Goal: Go to known website: Access a specific website the user already knows

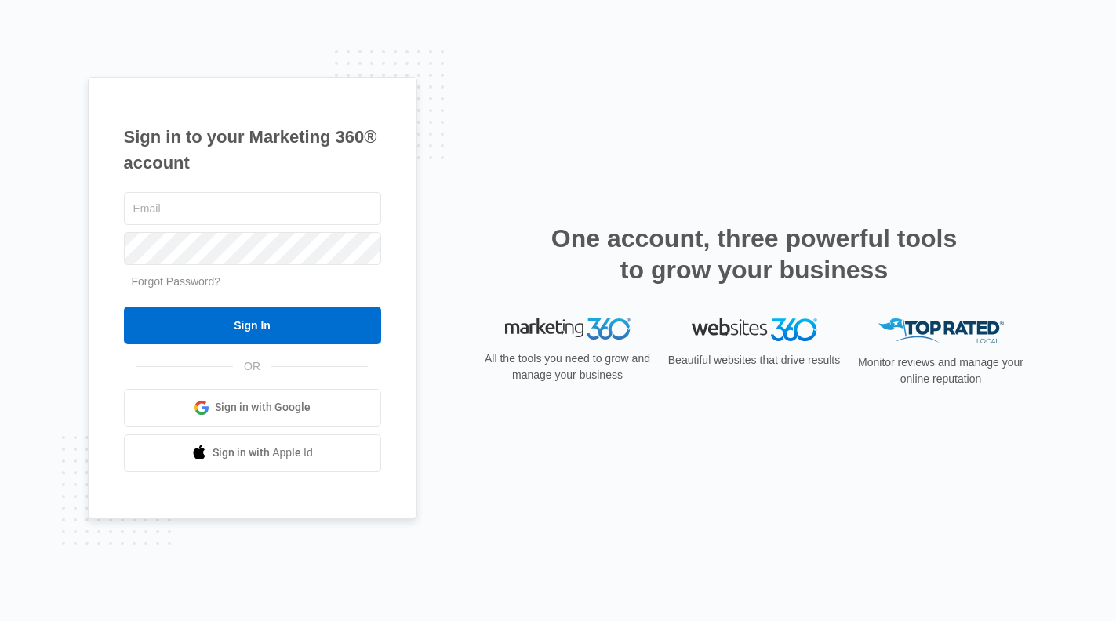
type input "[PERSON_NAME][EMAIL_ADDRESS][DOMAIN_NAME]"
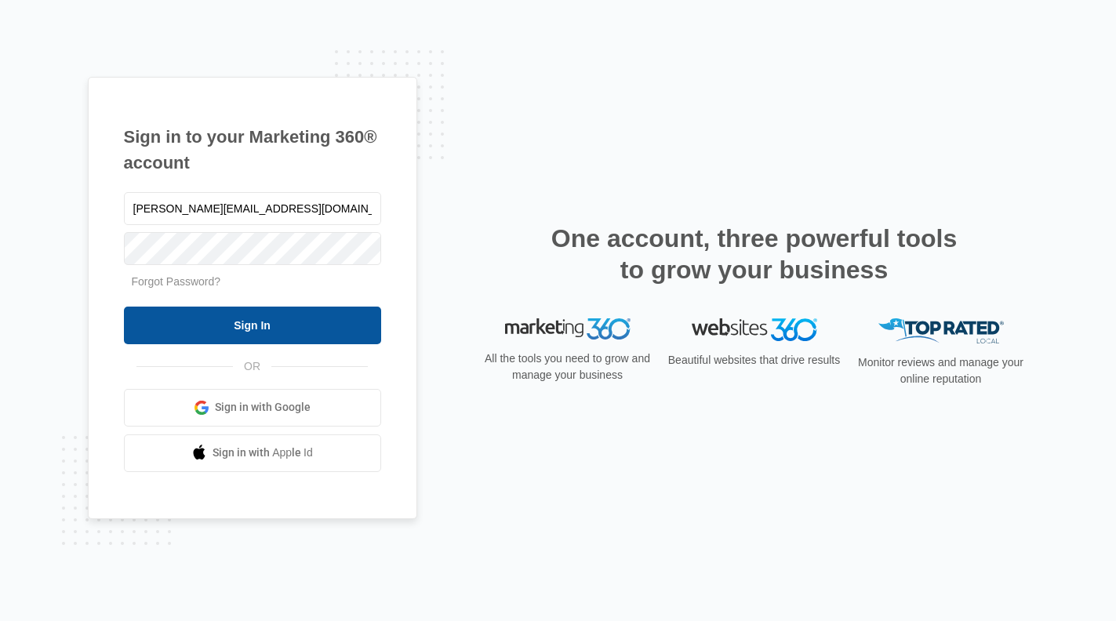
click at [293, 330] on input "Sign In" at bounding box center [252, 326] width 257 height 38
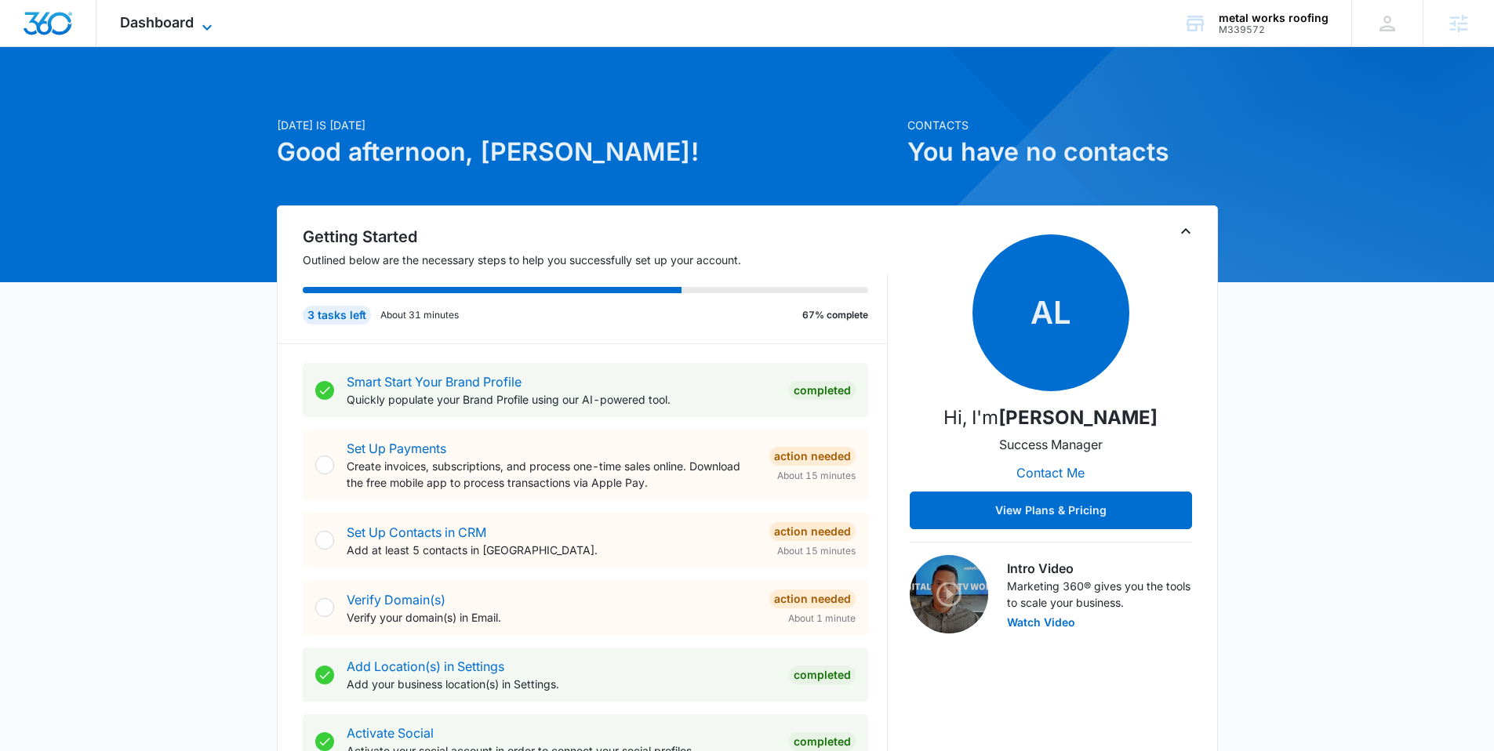
click at [205, 24] on icon at bounding box center [207, 27] width 19 height 19
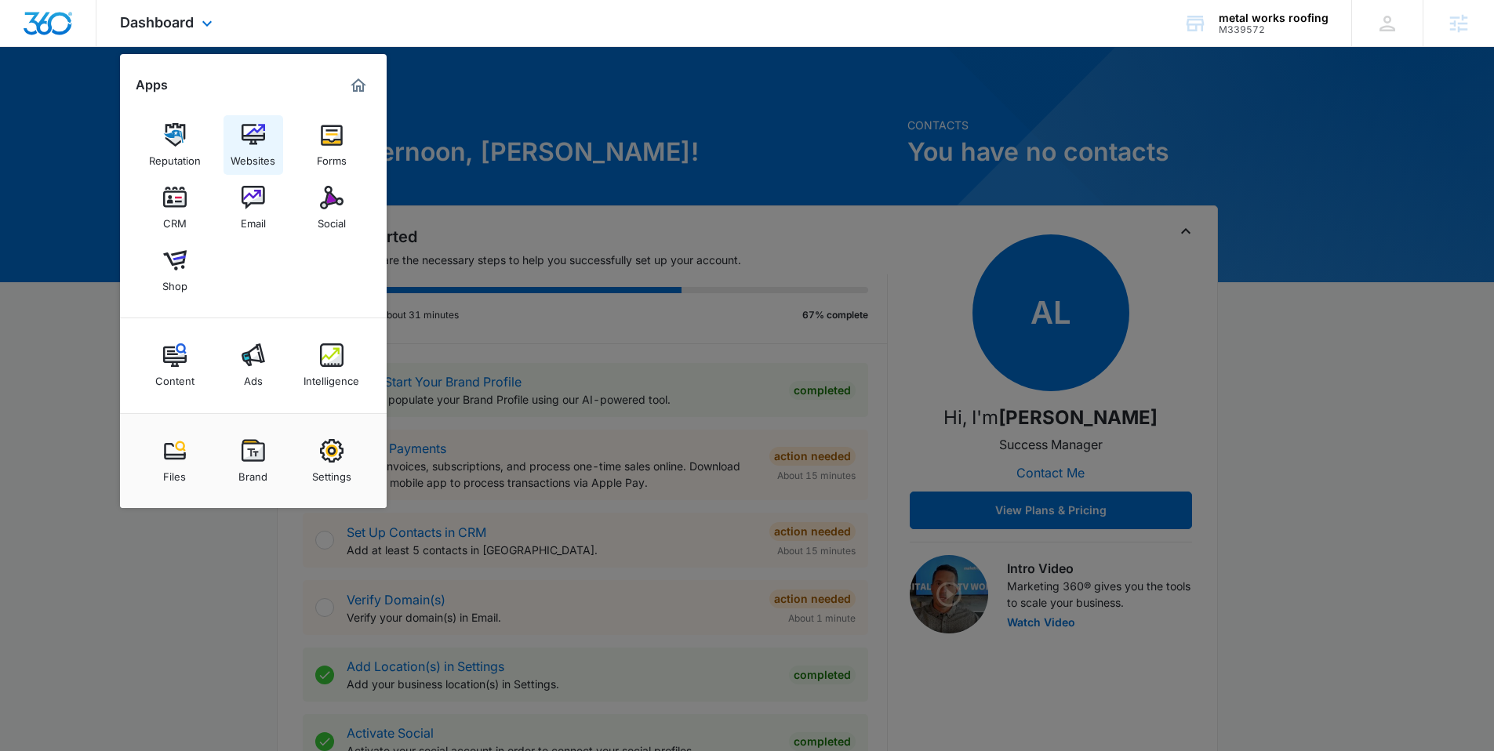
click at [252, 142] on img at bounding box center [254, 135] width 24 height 24
